Goal: Contribute content: Contribute content

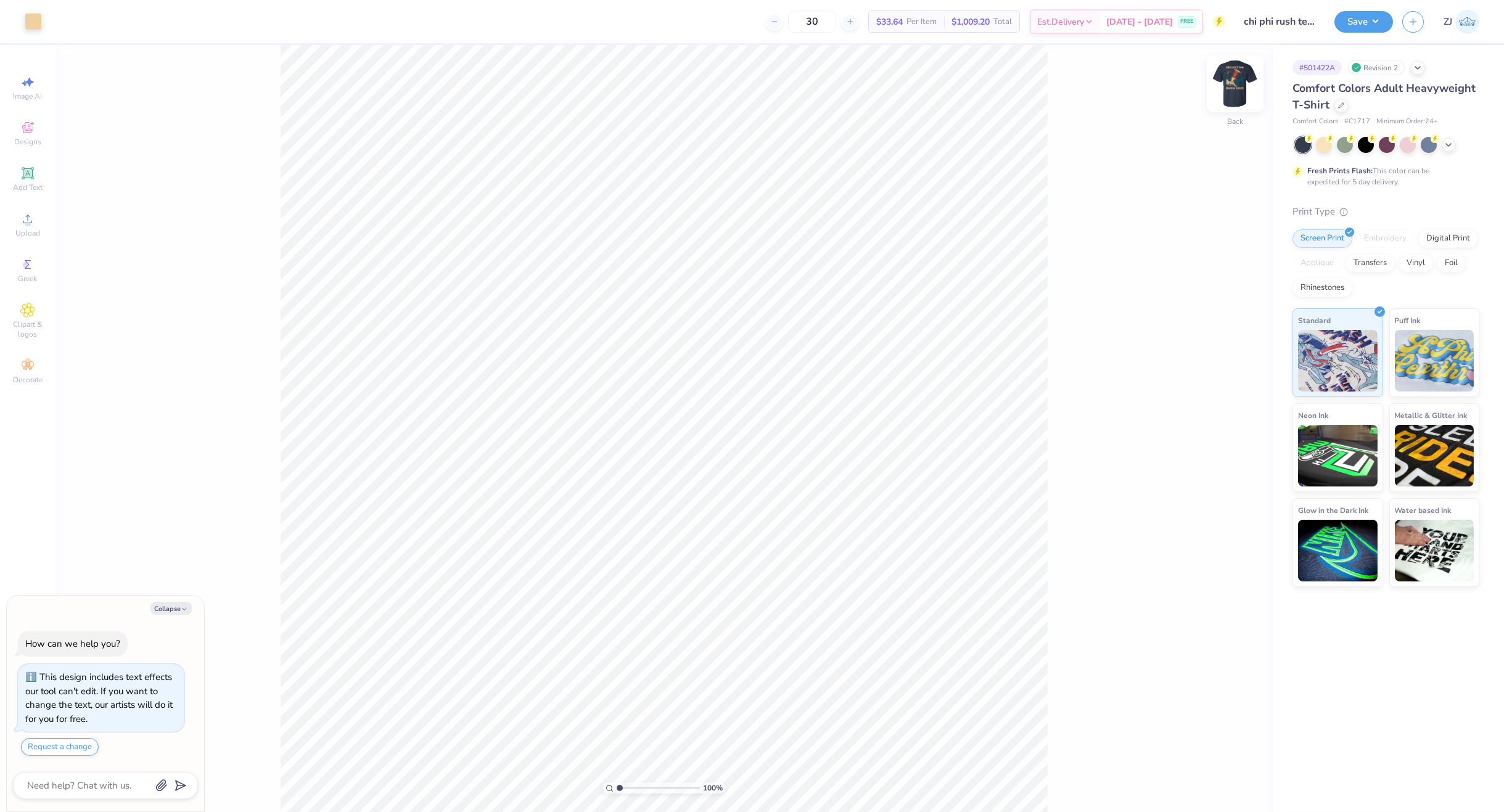
click at [1225, 94] on img at bounding box center [1235, 83] width 49 height 49
click at [36, 218] on div "Upload" at bounding box center [27, 225] width 43 height 36
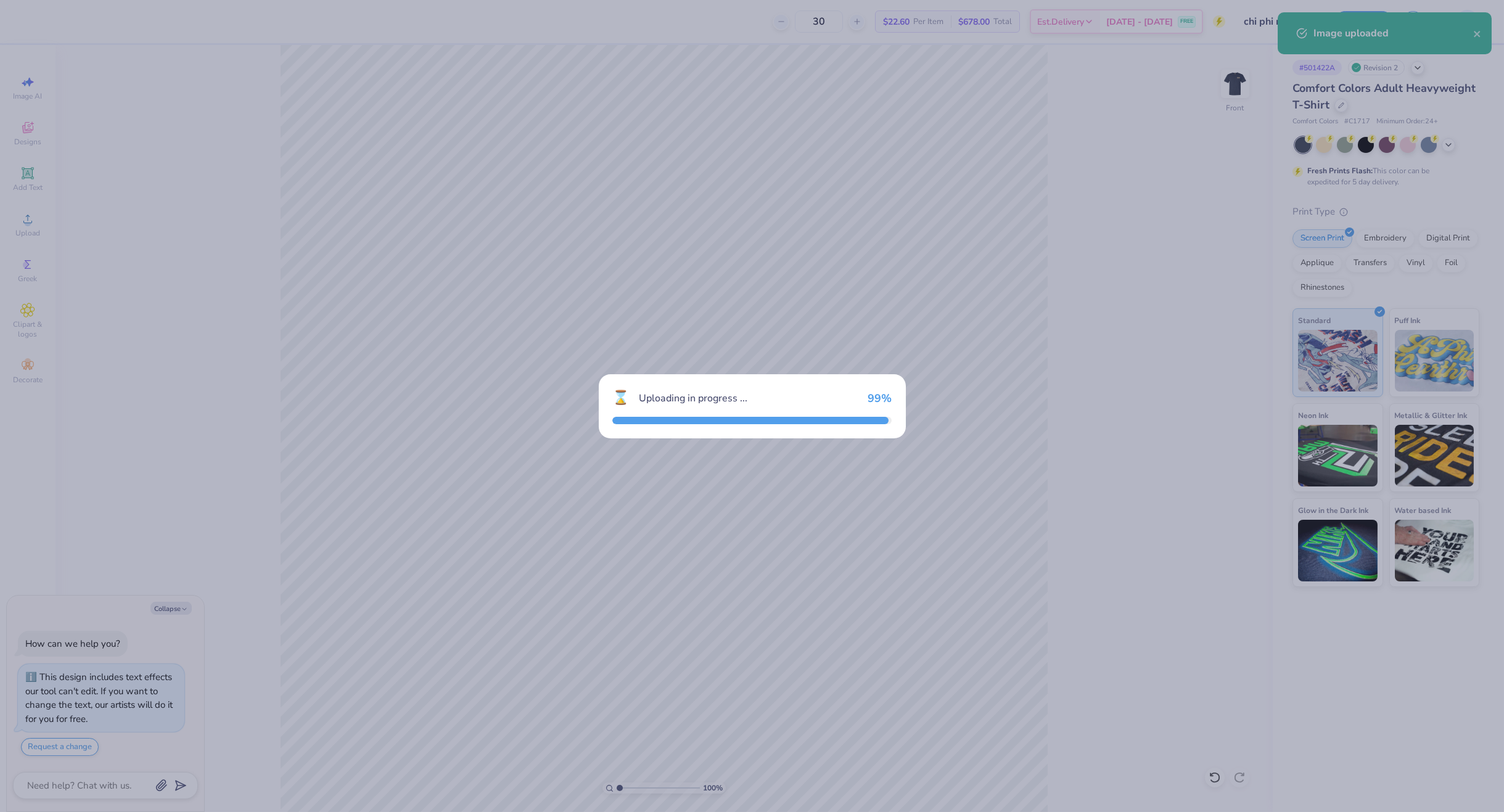
type textarea "x"
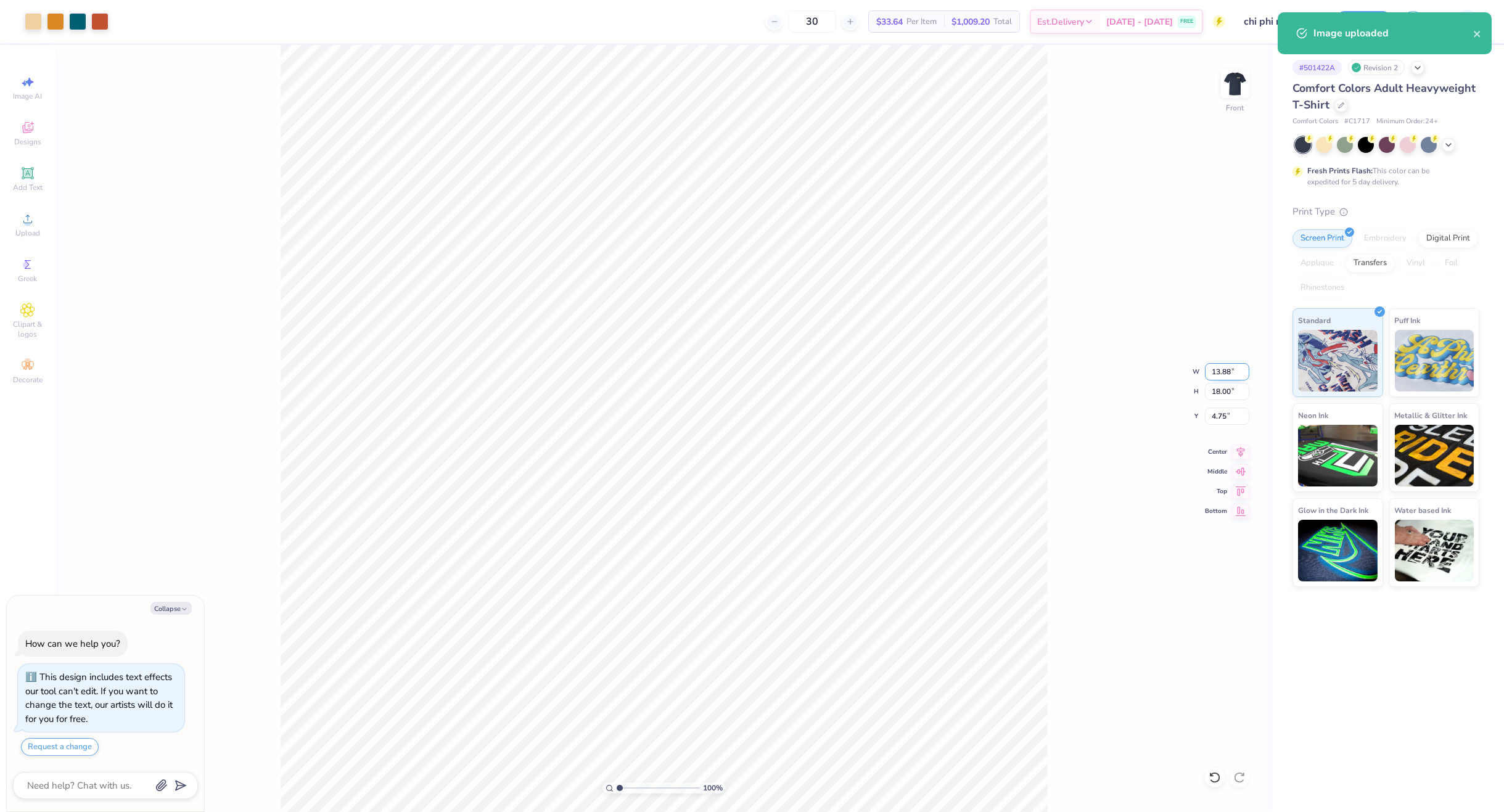
click at [1218, 364] on input "13.88" at bounding box center [1227, 372] width 45 height 17
type input "11"
type textarea "x"
type input "11.00"
type input "14.26"
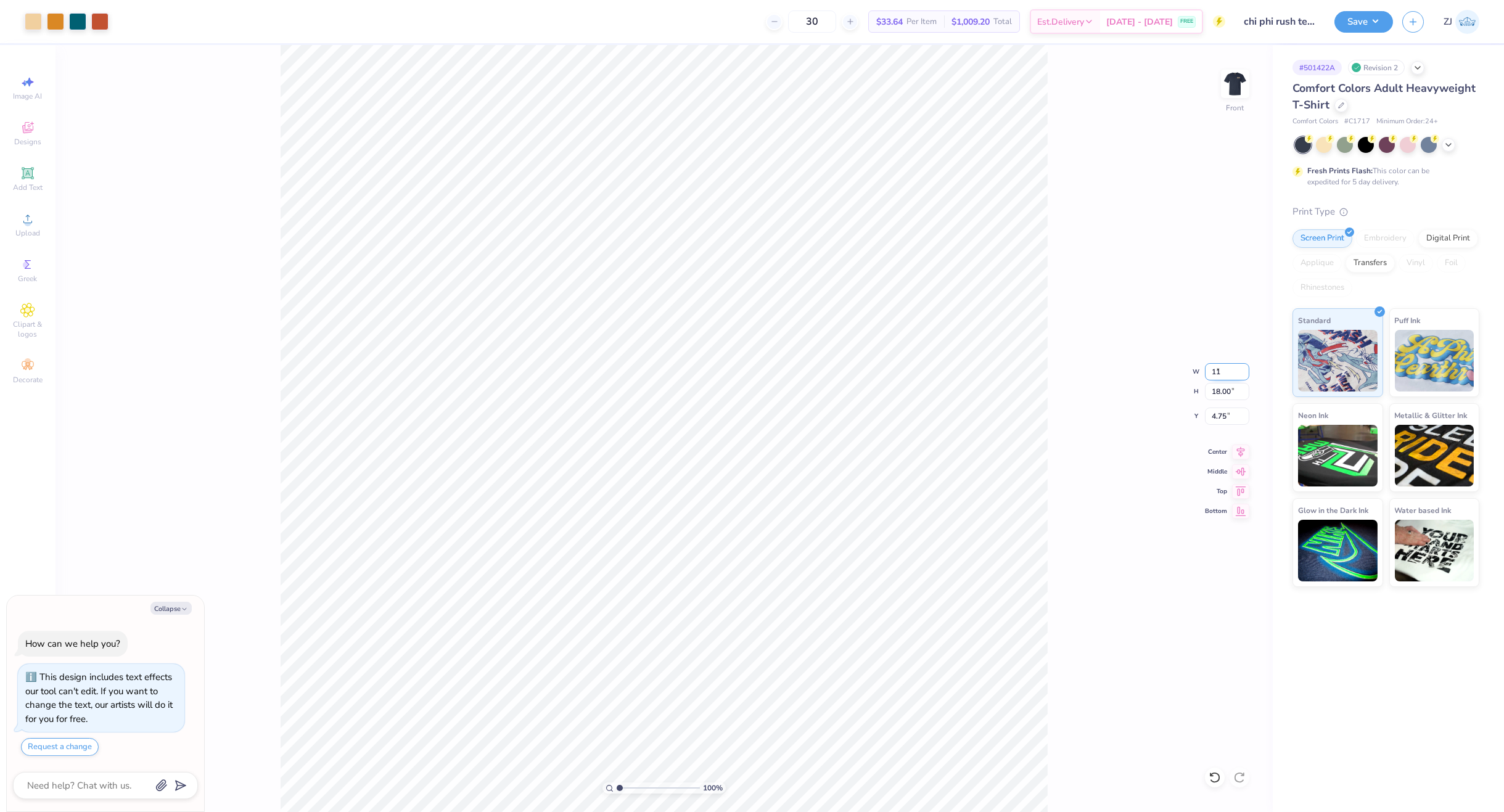
type input "6.62"
type textarea "x"
click at [1221, 421] on input "6.62" at bounding box center [1227, 416] width 45 height 17
type input "3"
type textarea "x"
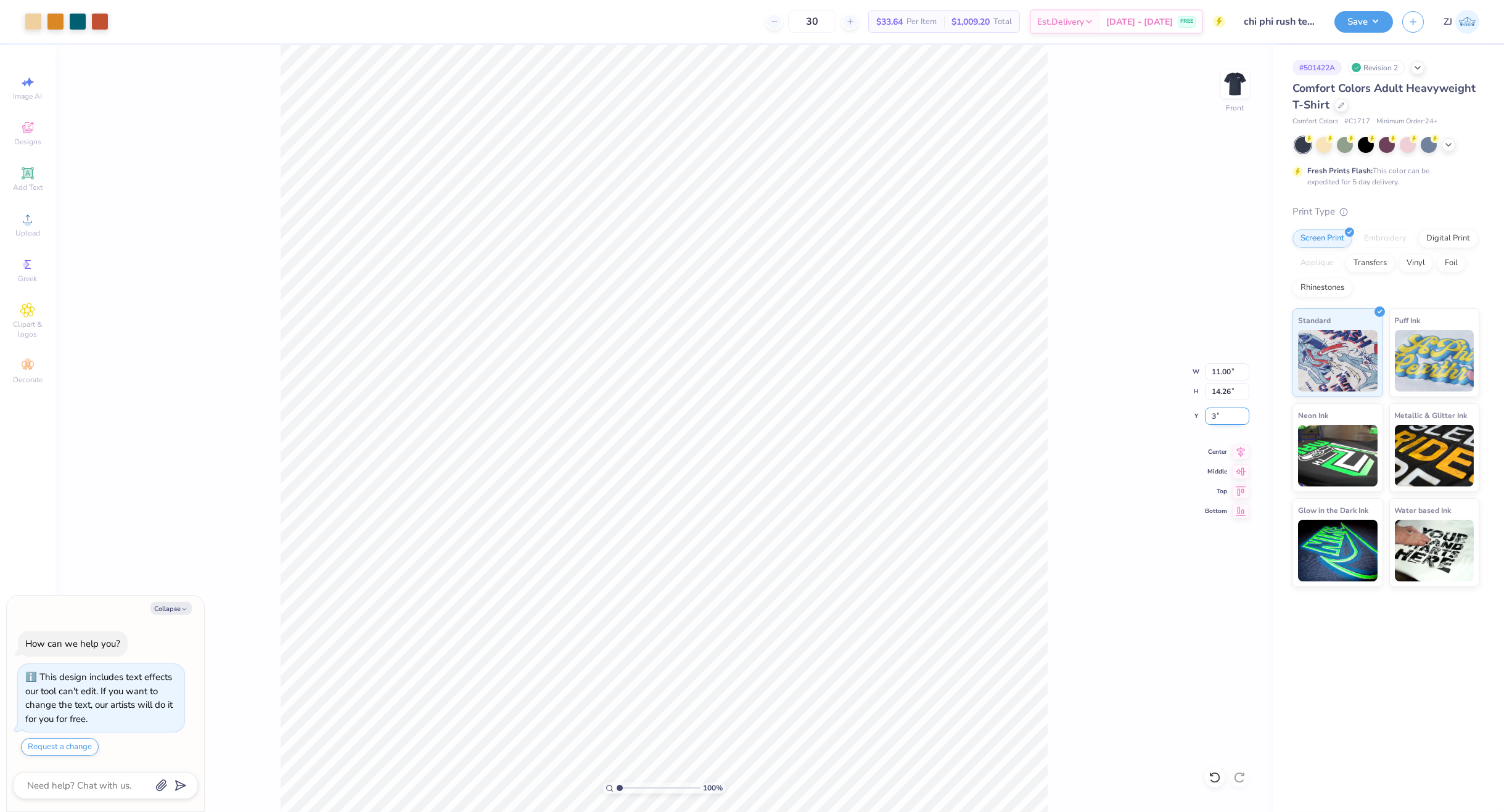
type input "3.00"
click at [1369, 19] on button "Save" at bounding box center [1364, 20] width 59 height 22
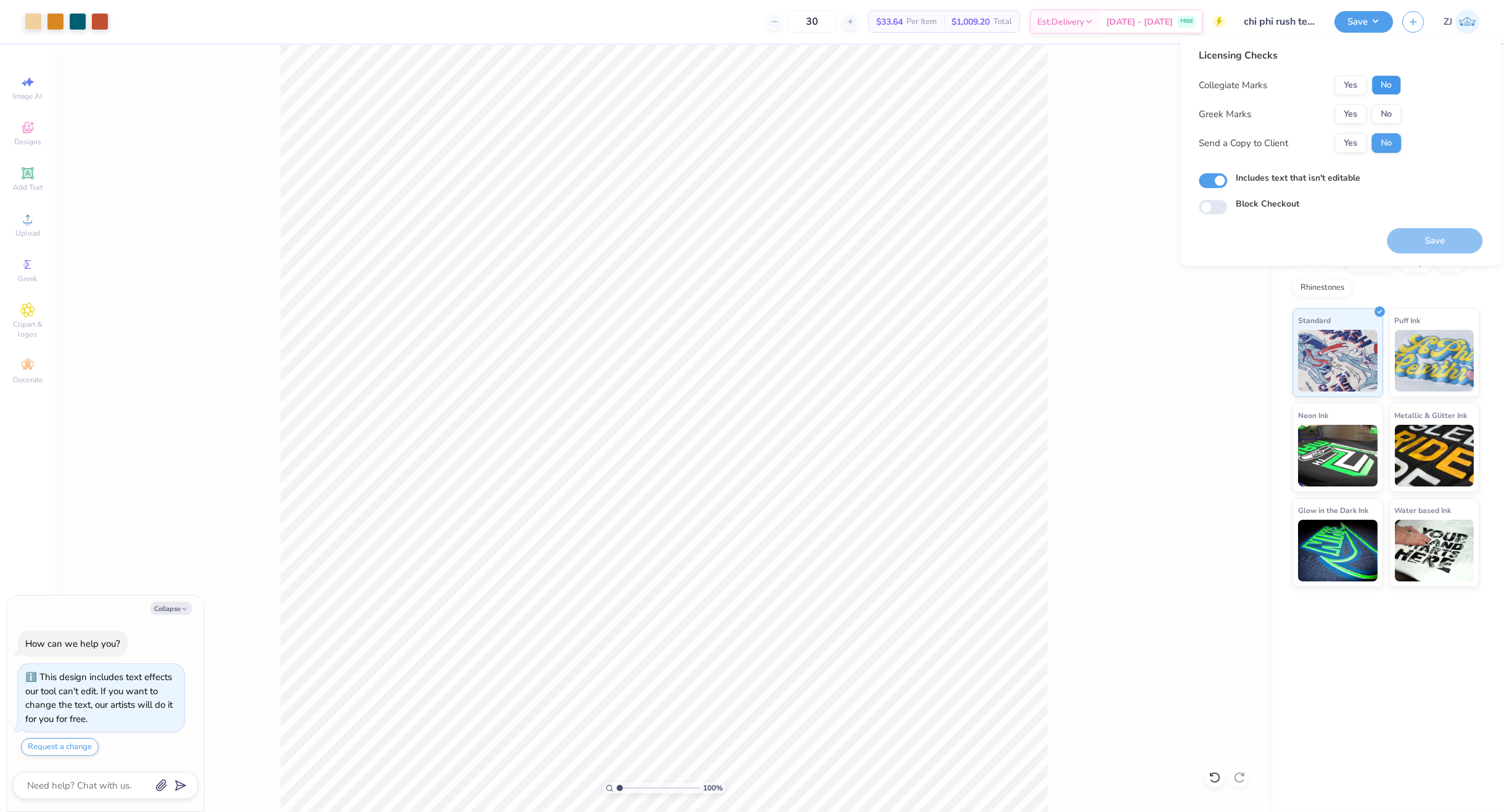
click at [1383, 82] on button "No" at bounding box center [1386, 85] width 29 height 20
click at [1346, 114] on button "Yes" at bounding box center [1351, 114] width 32 height 20
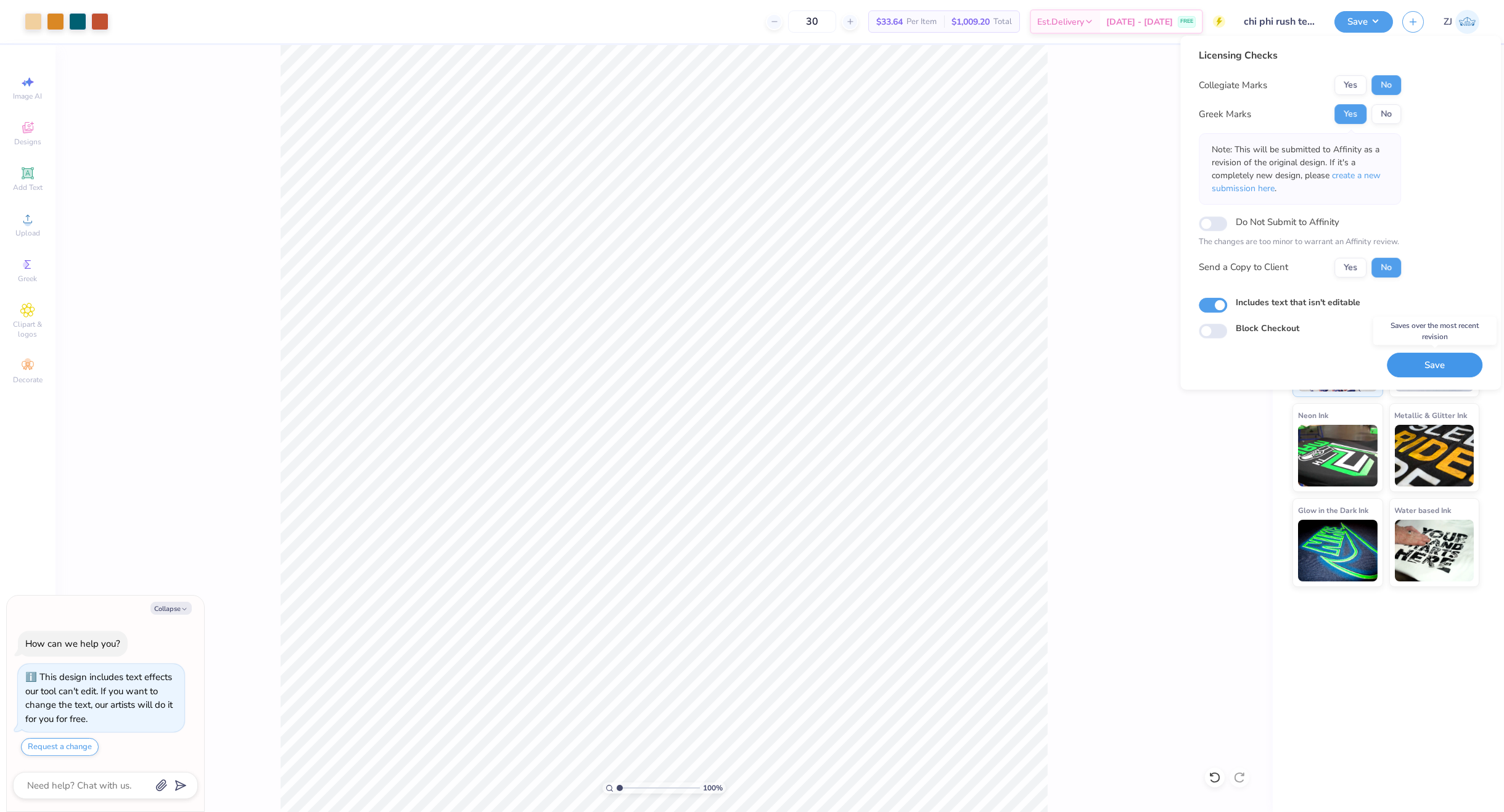
click at [1430, 361] on button "Save" at bounding box center [1435, 365] width 96 height 25
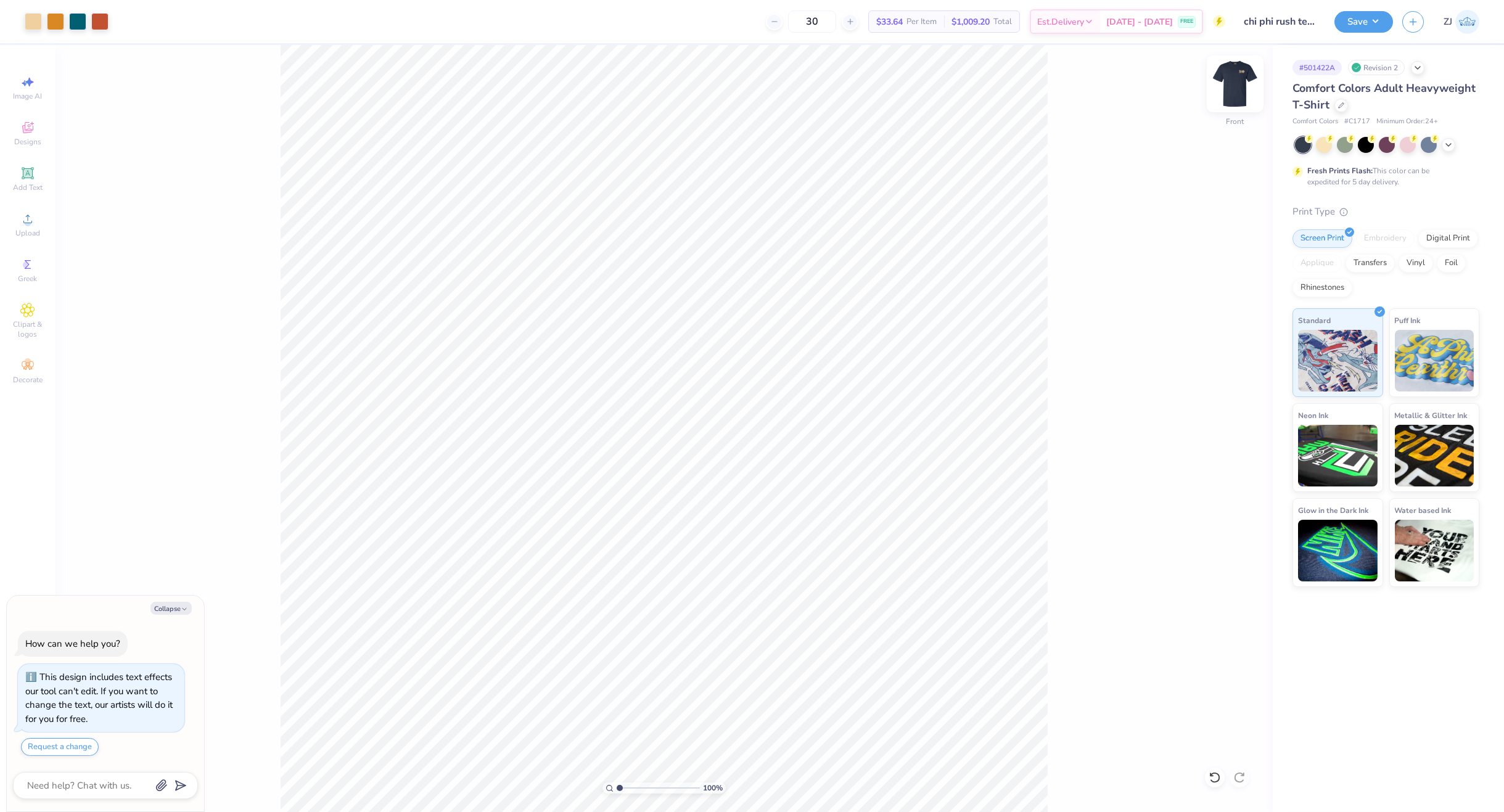
click at [1241, 88] on img at bounding box center [1235, 83] width 49 height 49
type textarea "x"
